Goal: Information Seeking & Learning: Learn about a topic

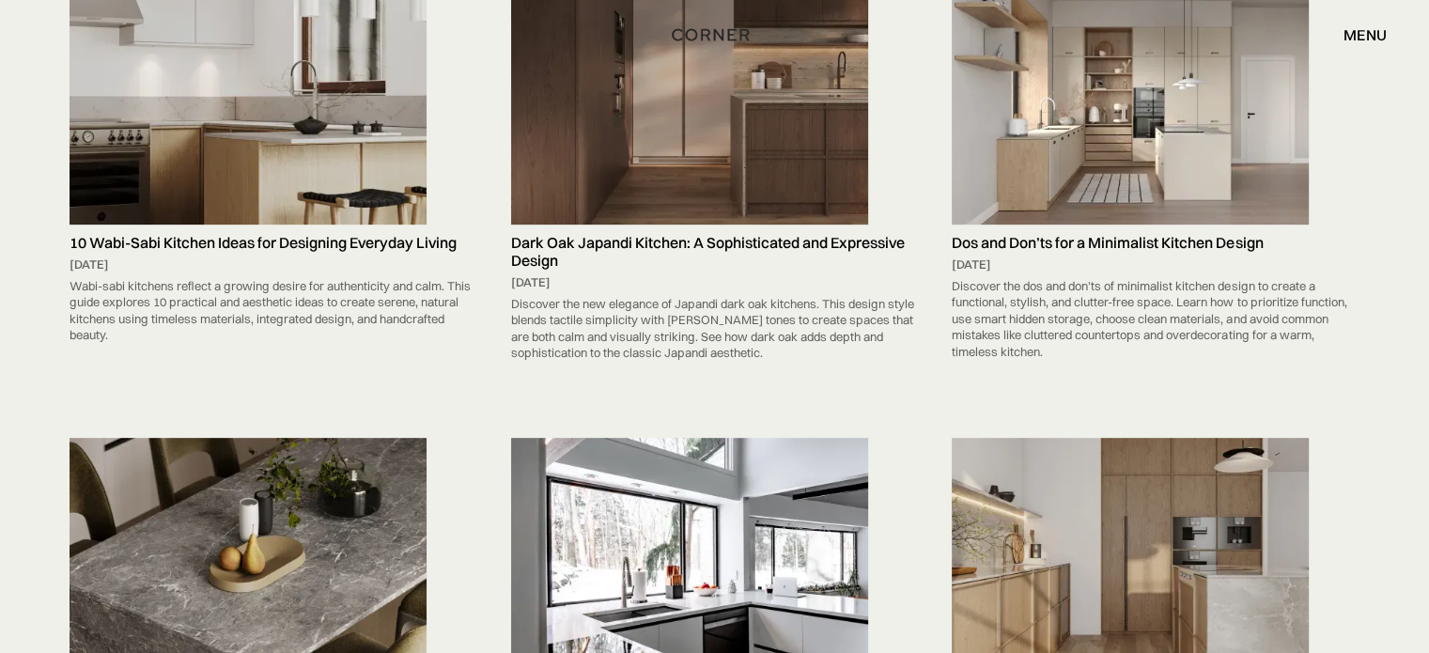
scroll to position [9116, 0]
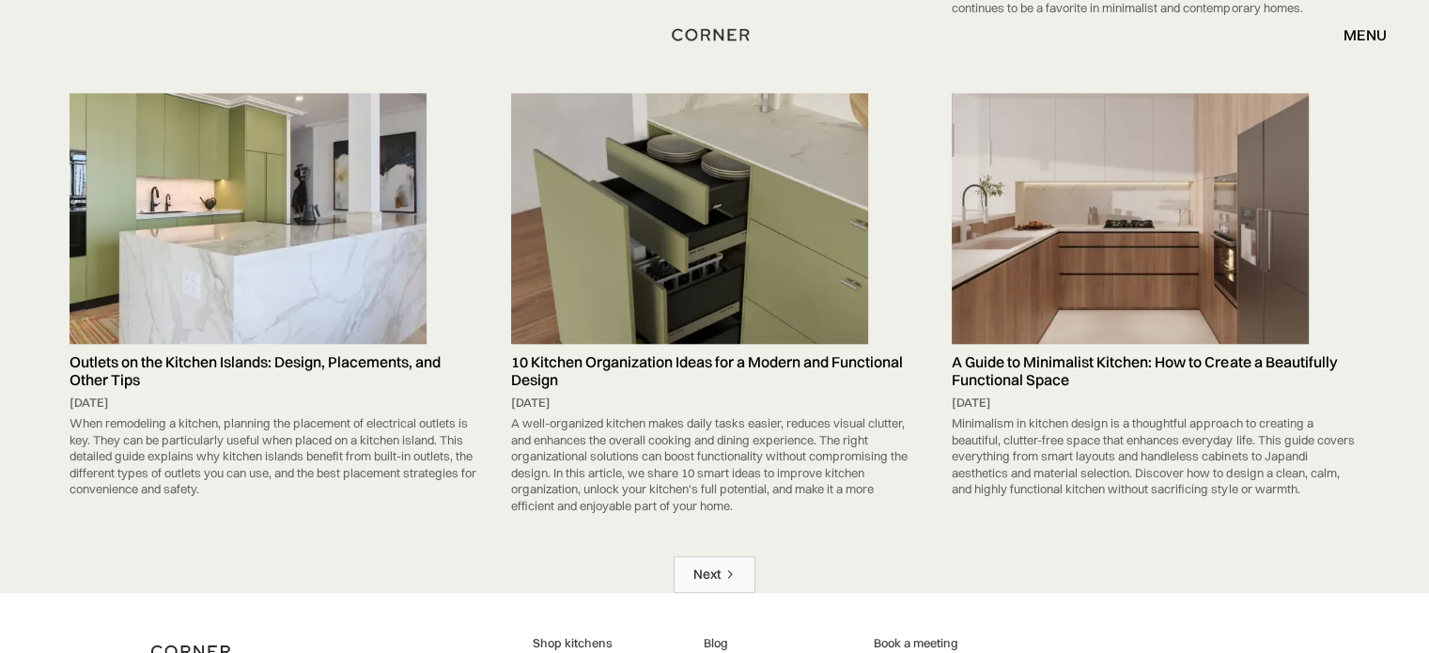
click at [716, 566] on div "Next" at bounding box center [707, 575] width 27 height 18
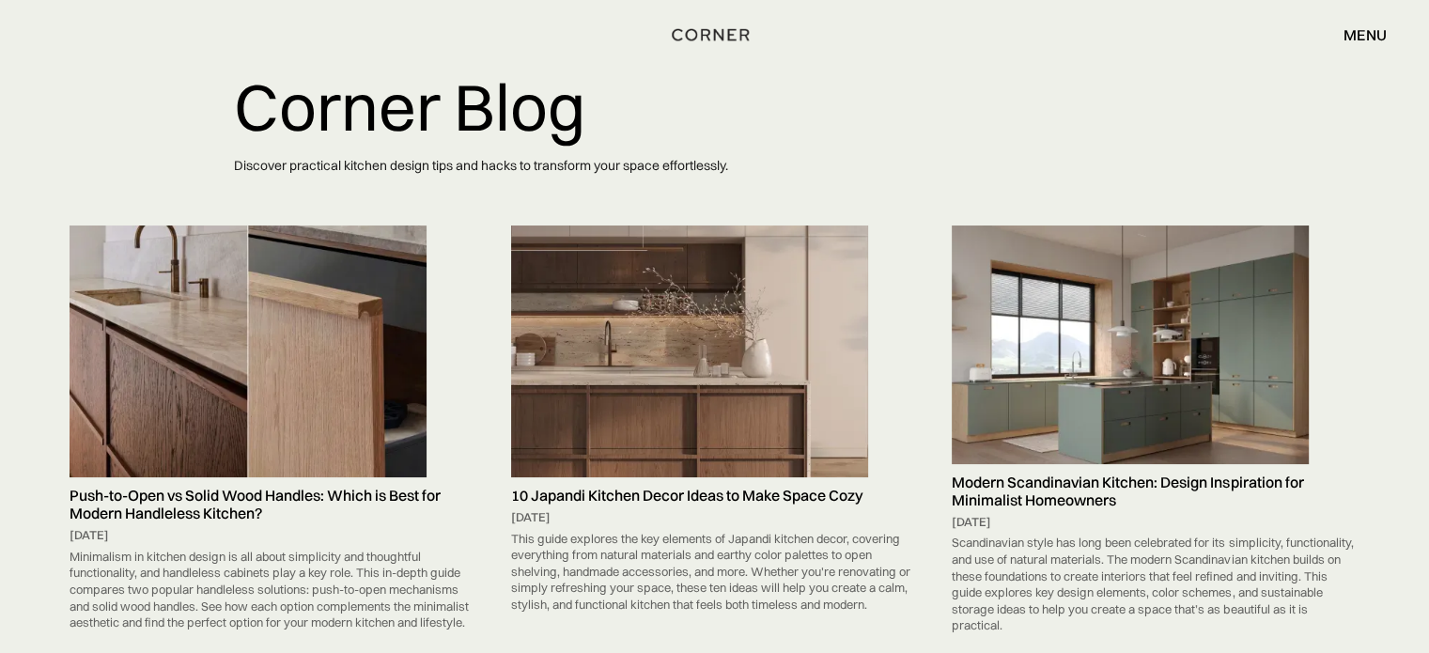
scroll to position [51, 0]
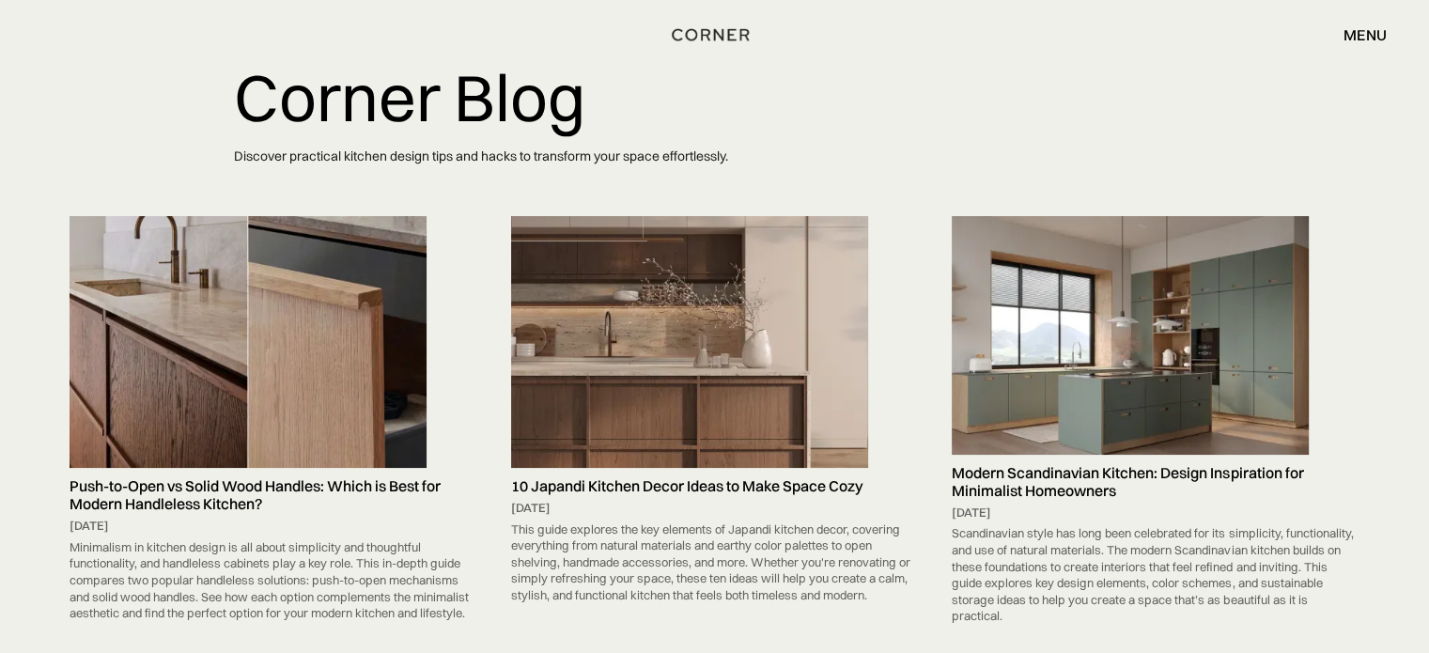
click at [828, 306] on img at bounding box center [689, 342] width 357 height 252
